Goal: Transaction & Acquisition: Purchase product/service

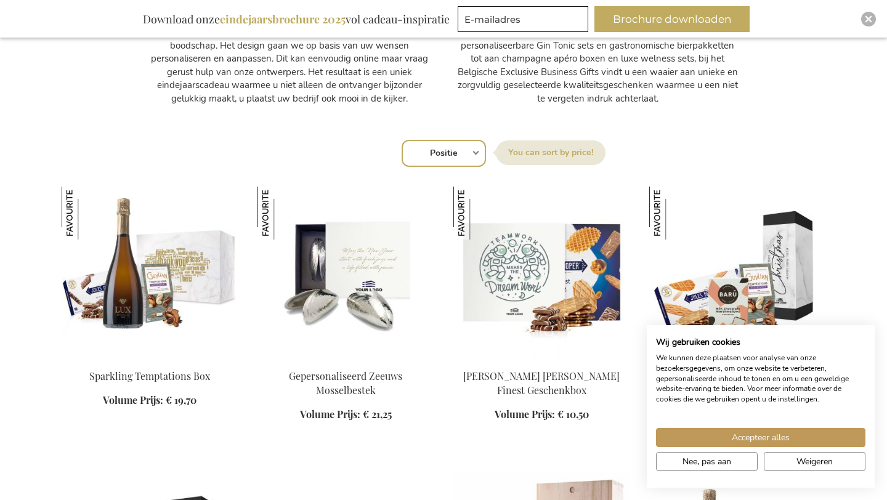
scroll to position [719, 0]
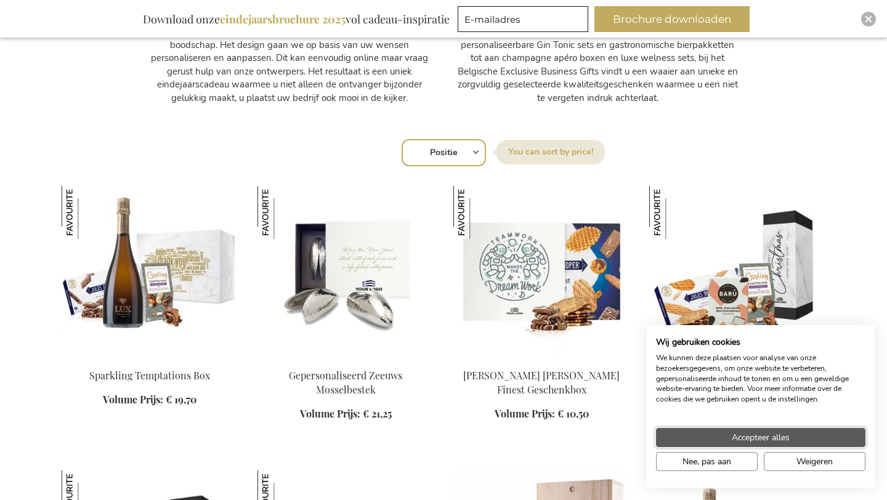
click at [779, 435] on span "Accepteer alles" at bounding box center [761, 437] width 58 height 13
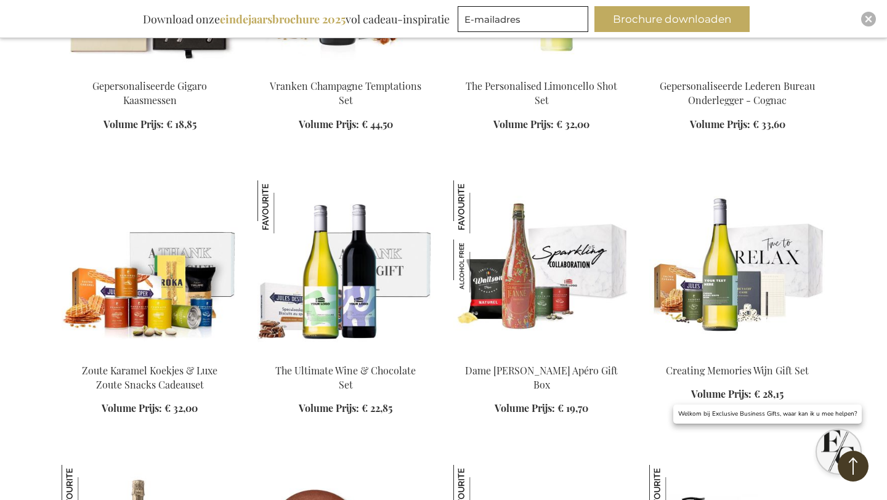
scroll to position [1580, 0]
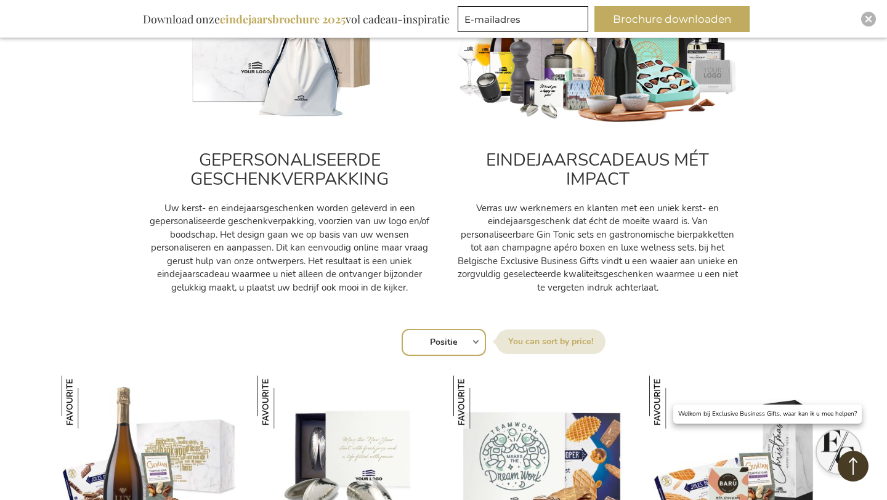
scroll to position [656, 0]
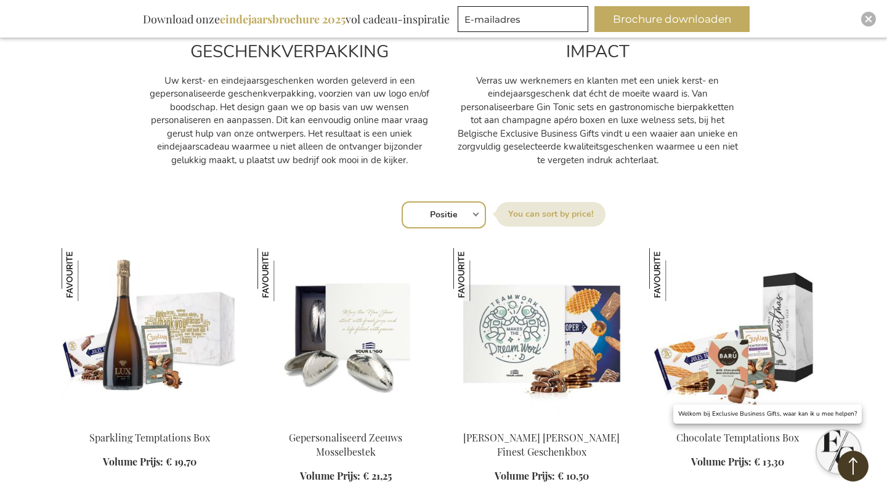
click at [461, 214] on select "Positie Best Sellers Meest bekeken Nieuw Biggest Saving Price: low to high Pric…" at bounding box center [443, 214] width 84 height 27
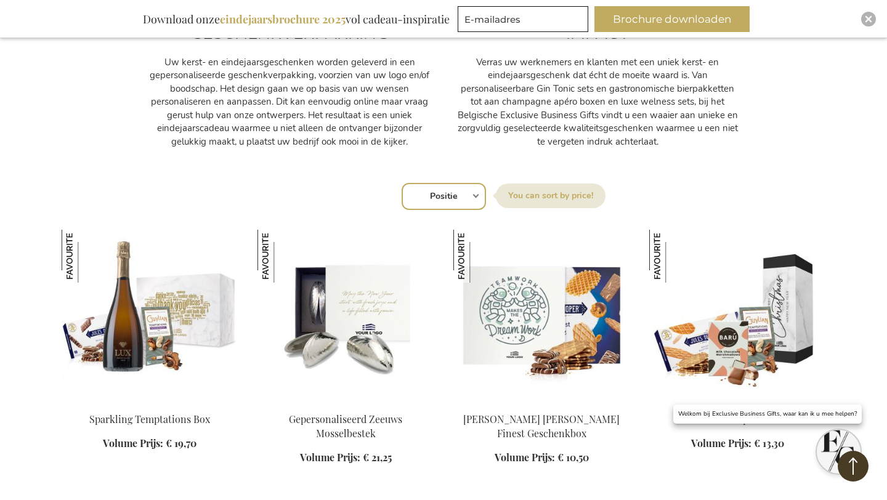
click at [567, 204] on label "Sorteer op" at bounding box center [551, 196] width 110 height 25
click at [486, 204] on select "Positie Best Sellers Meest bekeken Nieuw Biggest Saving Price: low to high Pric…" at bounding box center [443, 196] width 84 height 27
click at [475, 190] on select "Positie Best Sellers Meest bekeken Nieuw Biggest Saving Price: low to high Pric…" at bounding box center [443, 196] width 84 height 27
select select "price_desc"
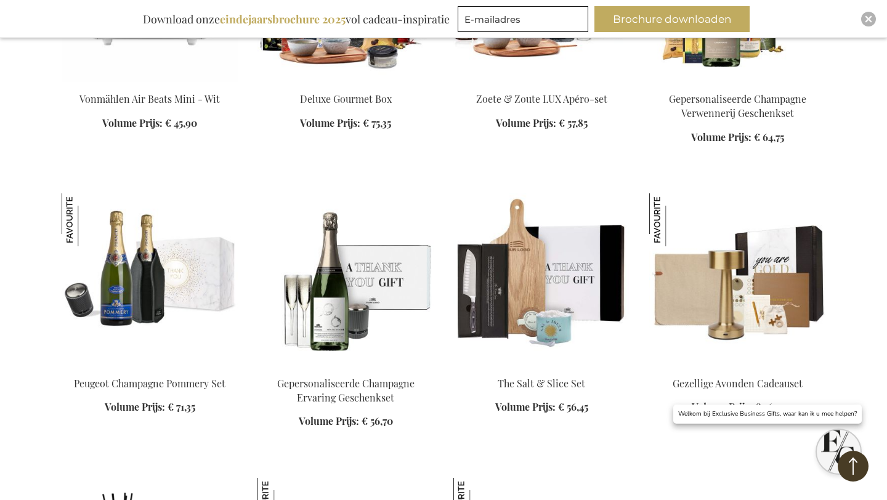
scroll to position [3002, 0]
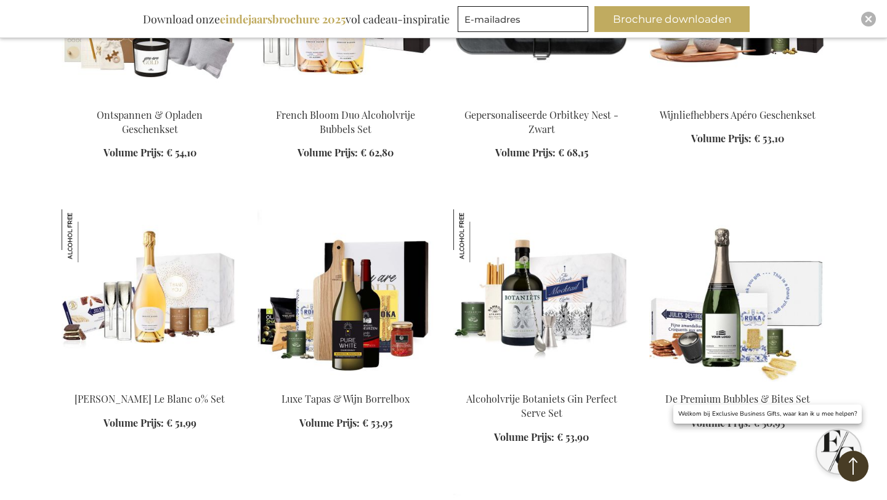
scroll to position [4125, 0]
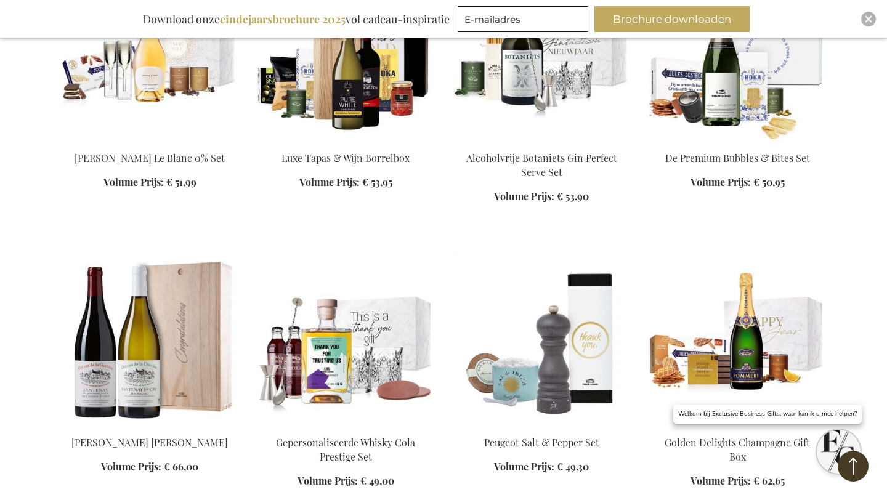
scroll to position [4336, 0]
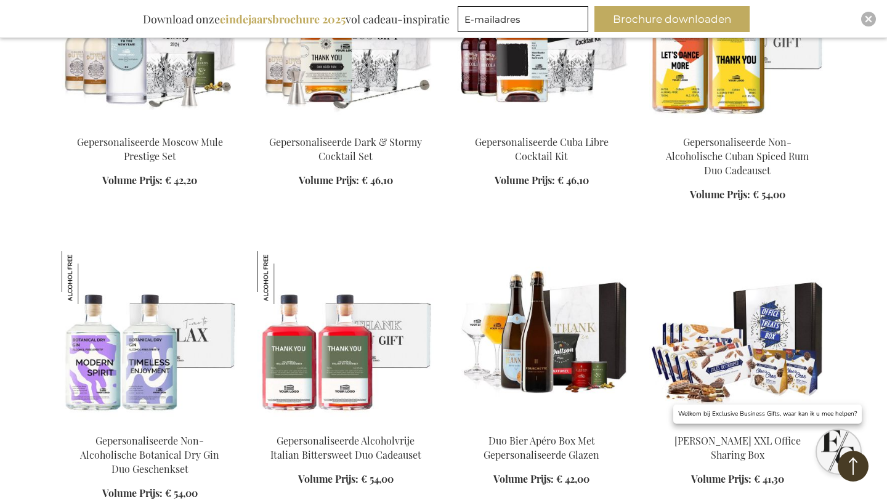
scroll to position [6199, 0]
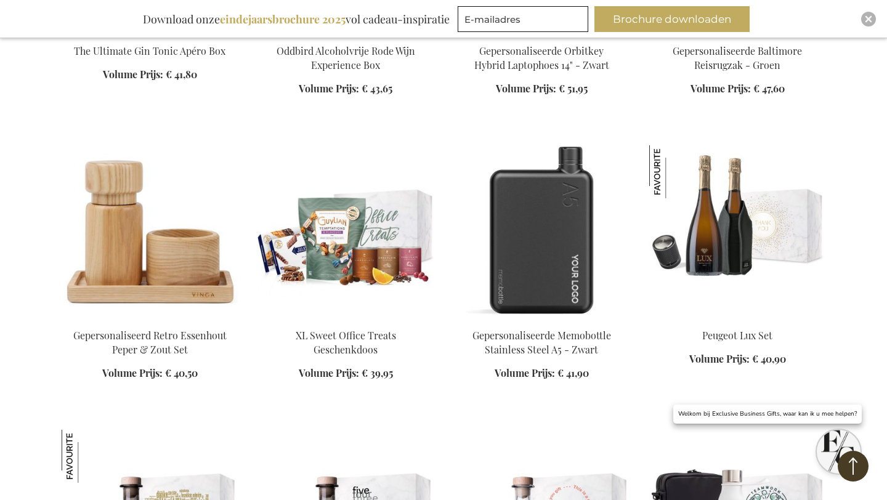
scroll to position [7275, 0]
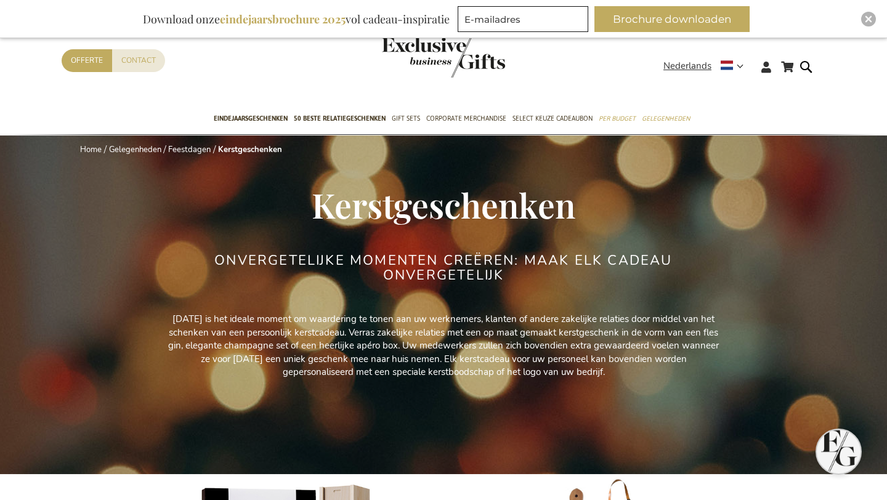
select select "price_desc"
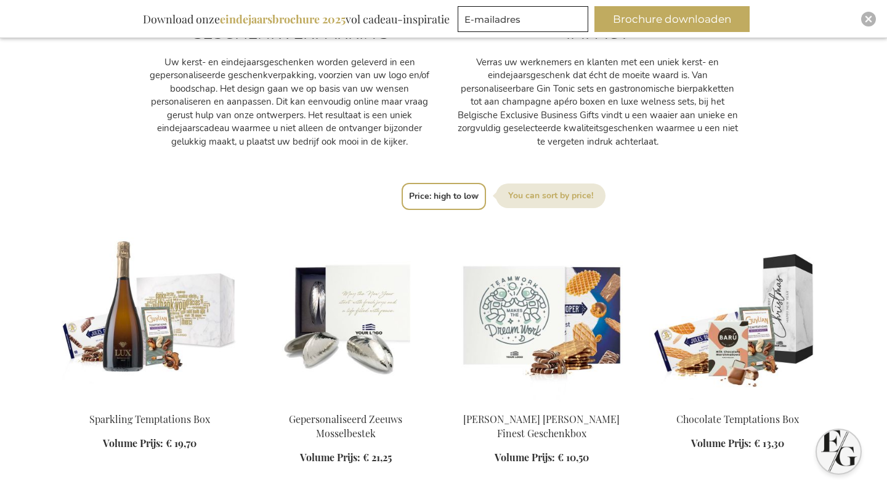
scroll to position [675, 0]
